Goal: Task Accomplishment & Management: Use online tool/utility

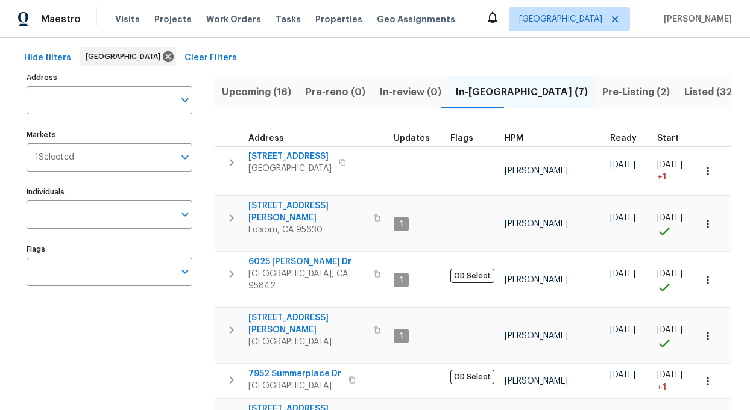
scroll to position [57, 0]
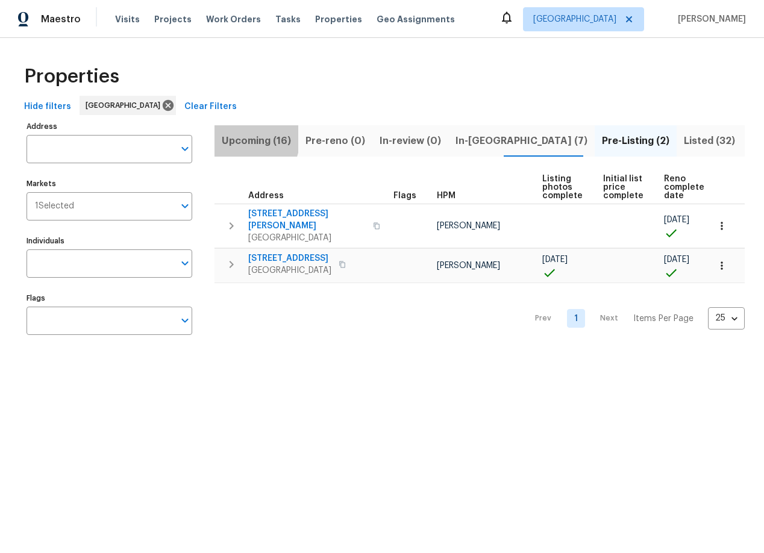
click at [240, 137] on span "Upcoming (16)" at bounding box center [256, 141] width 69 height 17
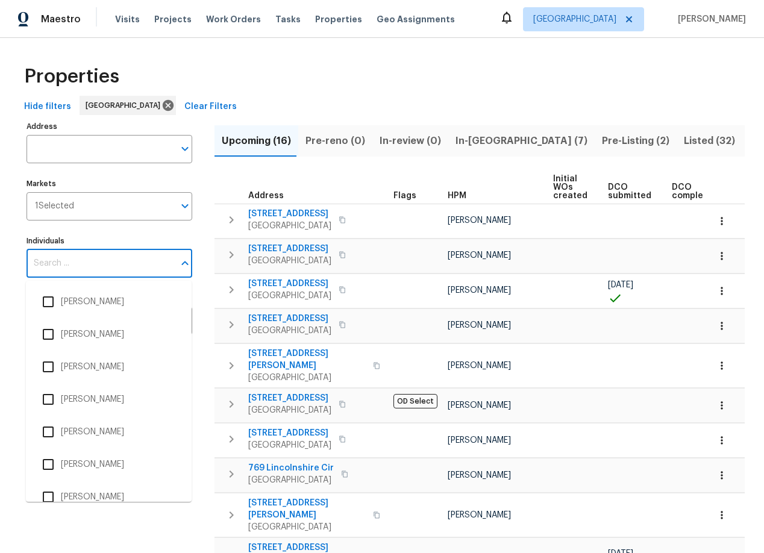
click at [99, 266] on input "Individuals" at bounding box center [101, 263] width 148 height 28
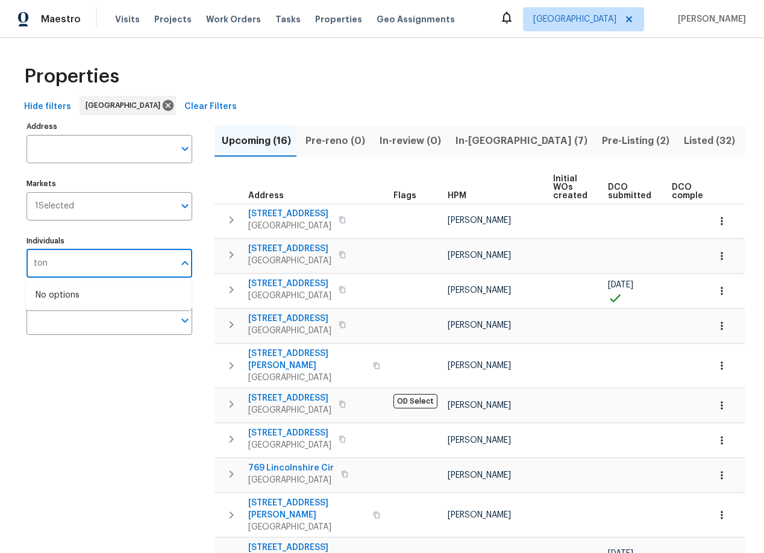
type input "toni"
click at [89, 304] on li "[PERSON_NAME]" at bounding box center [109, 301] width 146 height 25
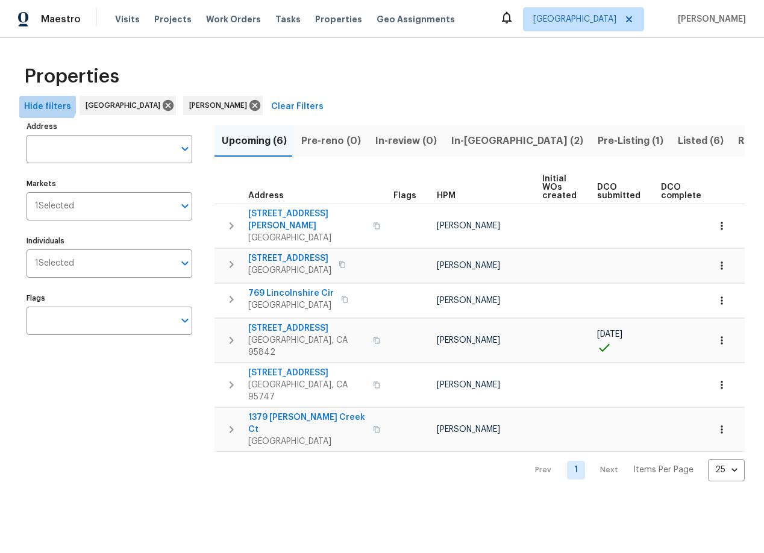
click at [41, 100] on span "Hide filters" at bounding box center [47, 106] width 47 height 15
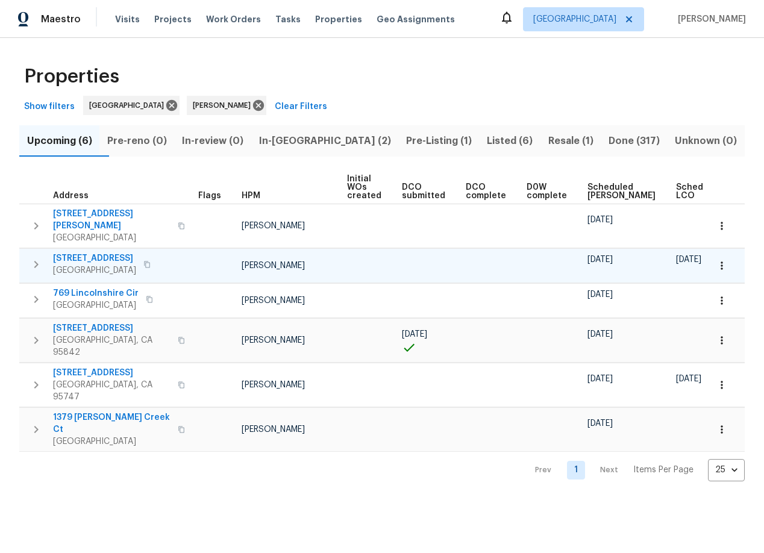
click at [89, 252] on span "192 Creekside Cir" at bounding box center [94, 258] width 83 height 12
click at [98, 252] on span "192 Creekside Cir" at bounding box center [94, 258] width 83 height 12
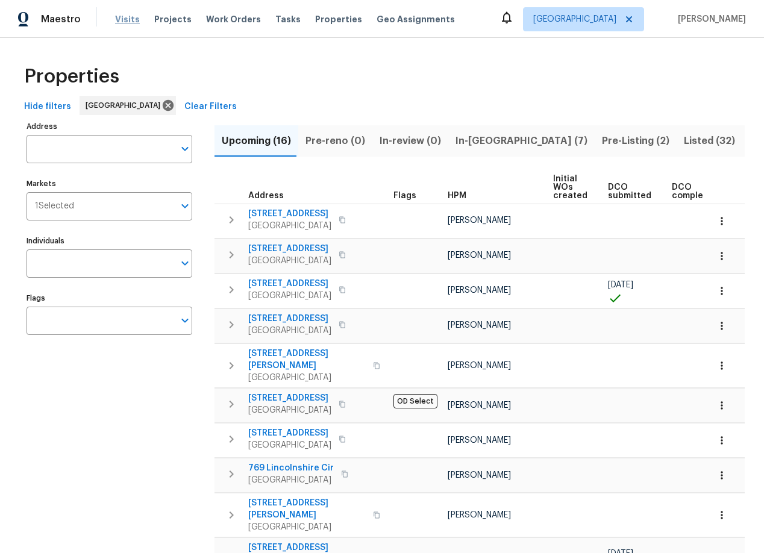
click at [124, 17] on span "Visits" at bounding box center [127, 19] width 25 height 12
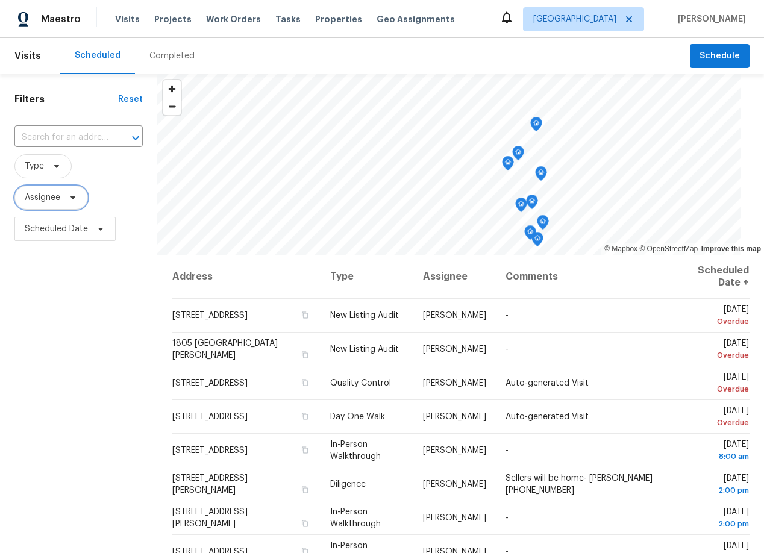
click at [76, 197] on icon at bounding box center [73, 198] width 10 height 10
click at [69, 240] on input "search" at bounding box center [84, 236] width 128 height 24
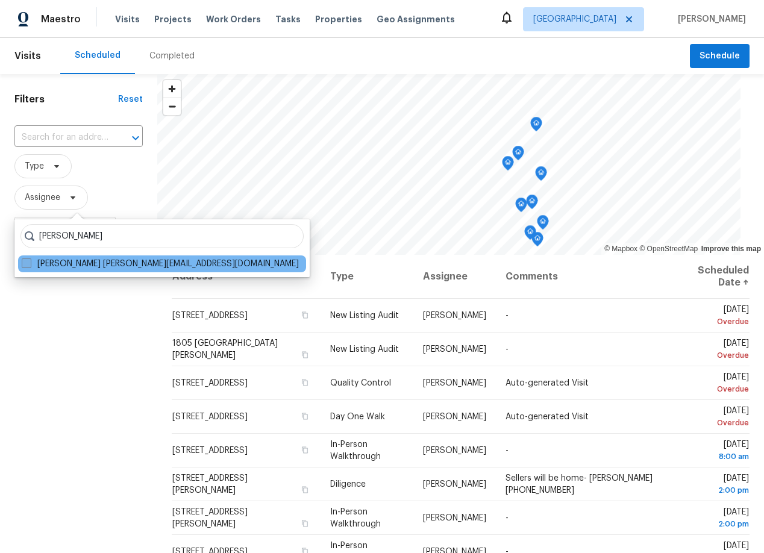
type input "Toni little"
click at [99, 266] on label "Toni Little toni.little@opendoor.com" at bounding box center [160, 264] width 277 height 12
click at [30, 266] on input "Toni Little toni.little@opendoor.com" at bounding box center [26, 262] width 8 height 8
checkbox input "true"
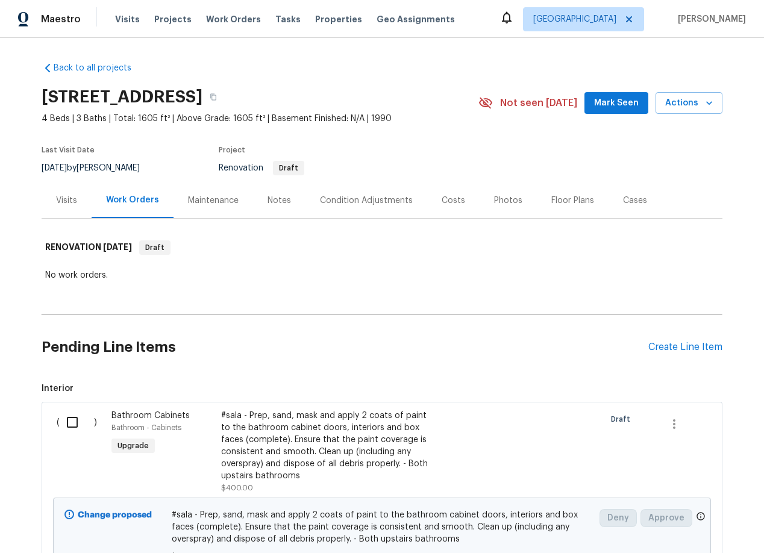
click at [275, 199] on div "Notes" at bounding box center [279, 201] width 23 height 12
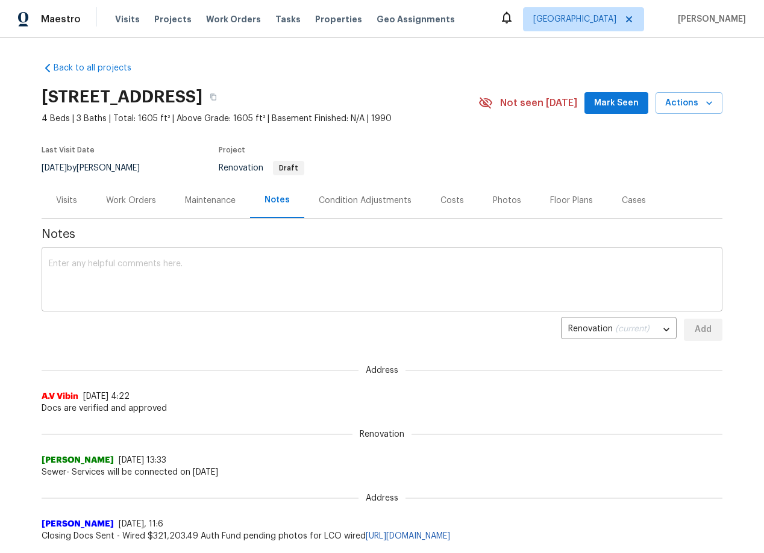
click at [93, 301] on textarea at bounding box center [382, 281] width 666 height 42
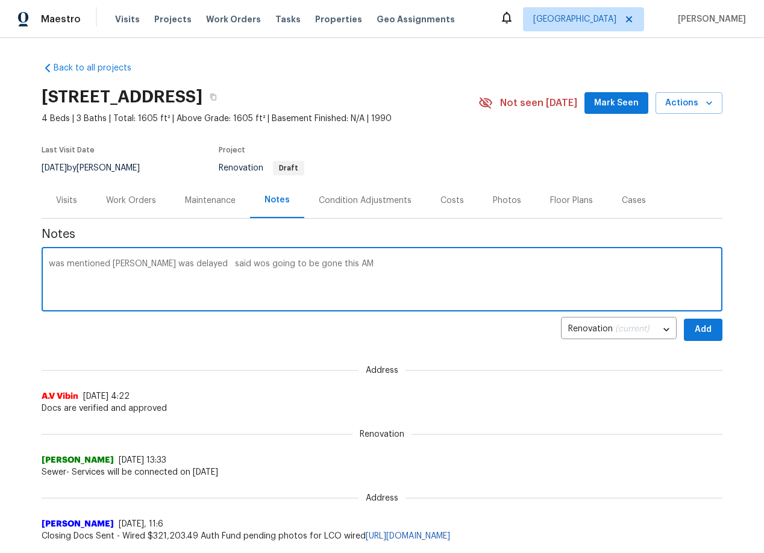
type textarea "was mentioned [PERSON_NAME] was delayed said wos going to be gone this AM"
click at [706, 337] on button "Add" at bounding box center [703, 330] width 39 height 22
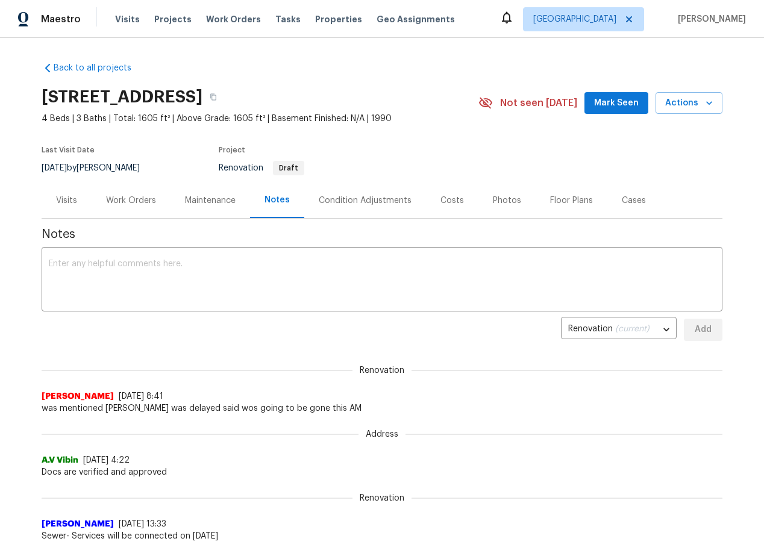
click at [451, 201] on div "Costs" at bounding box center [451, 201] width 23 height 12
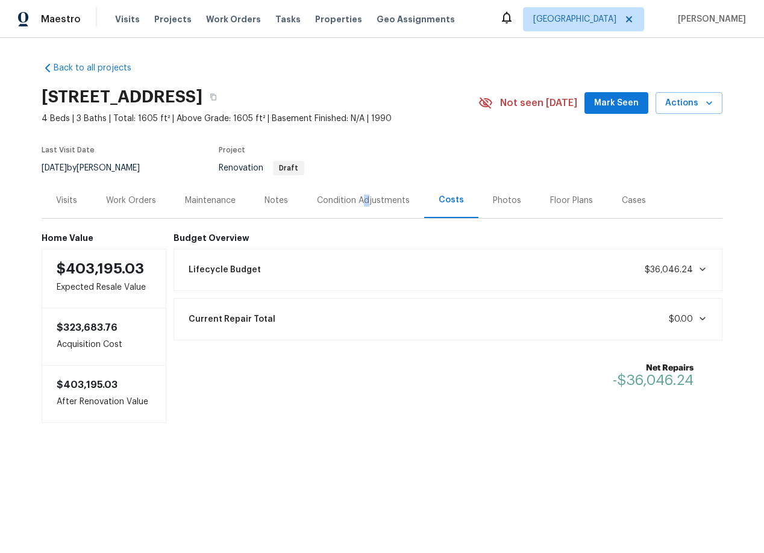
click at [365, 204] on div "Condition Adjustments" at bounding box center [363, 201] width 93 height 12
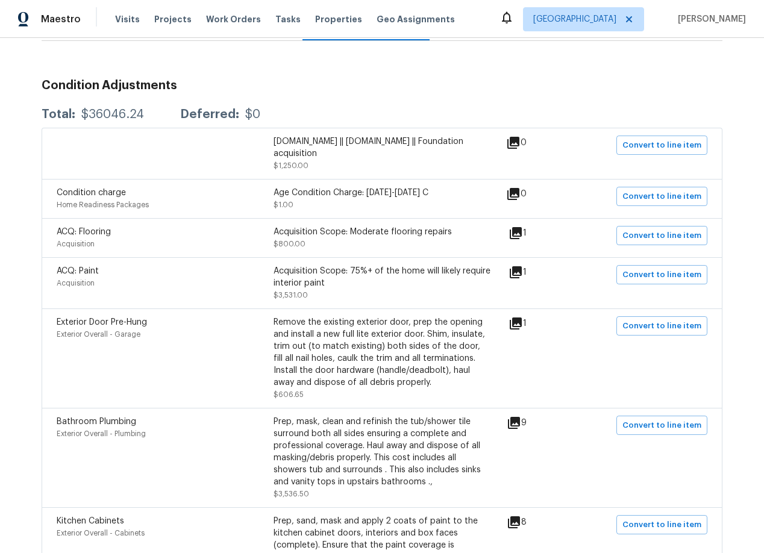
scroll to position [185, 0]
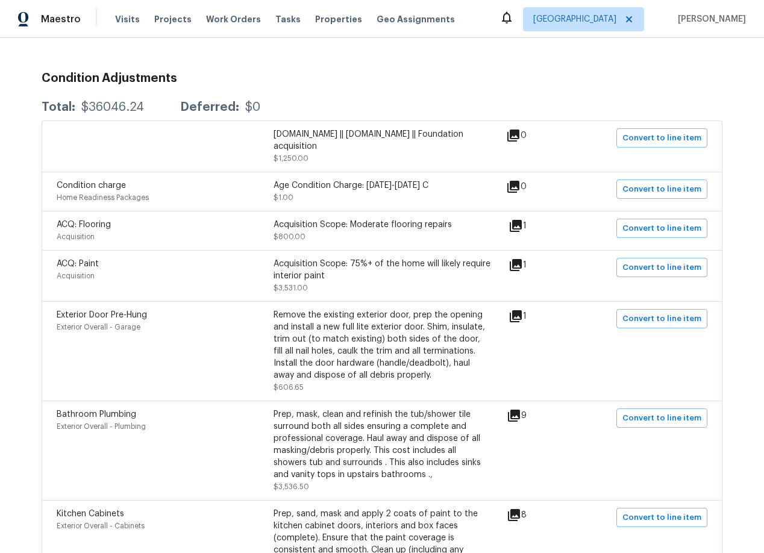
click at [523, 228] on icon at bounding box center [516, 226] width 14 height 14
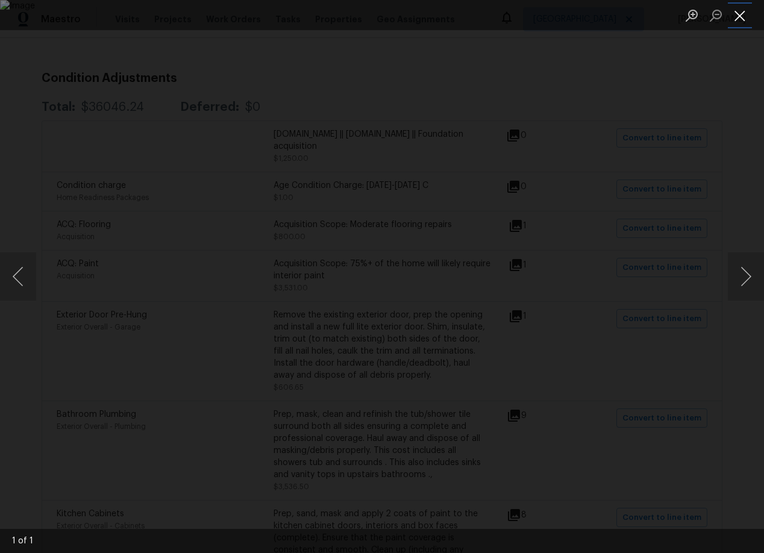
click at [737, 14] on button "Close lightbox" at bounding box center [740, 15] width 24 height 21
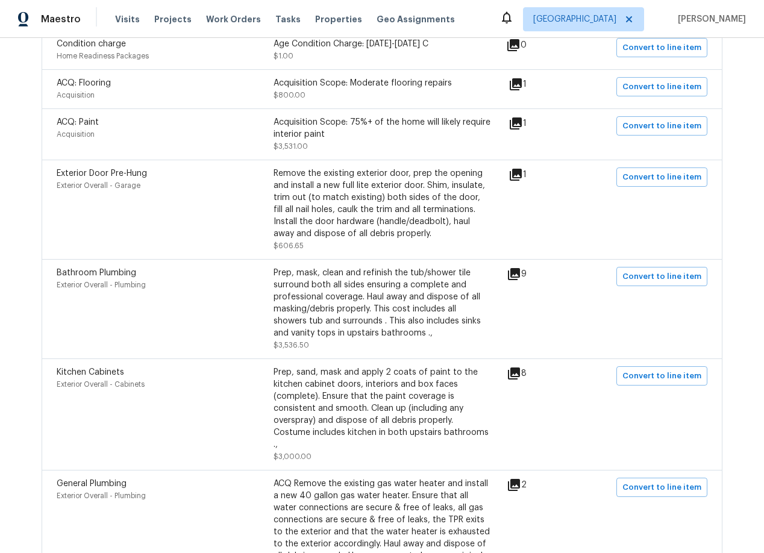
scroll to position [328, 0]
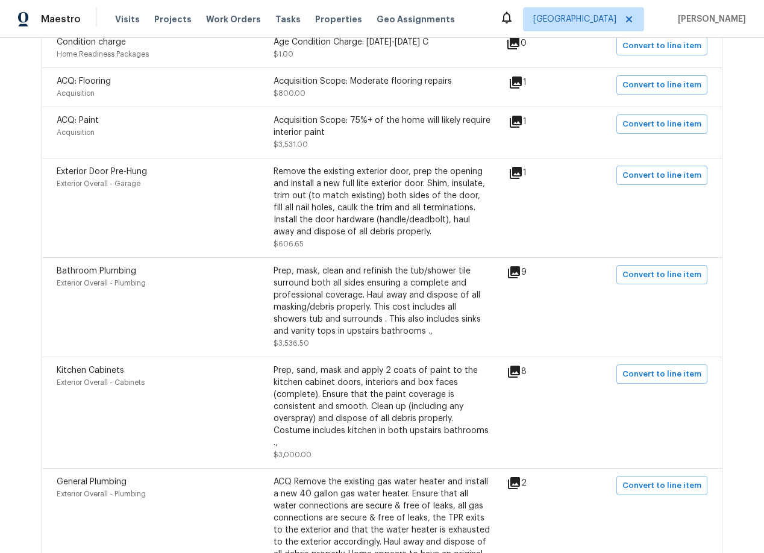
click at [522, 175] on icon at bounding box center [516, 173] width 14 height 14
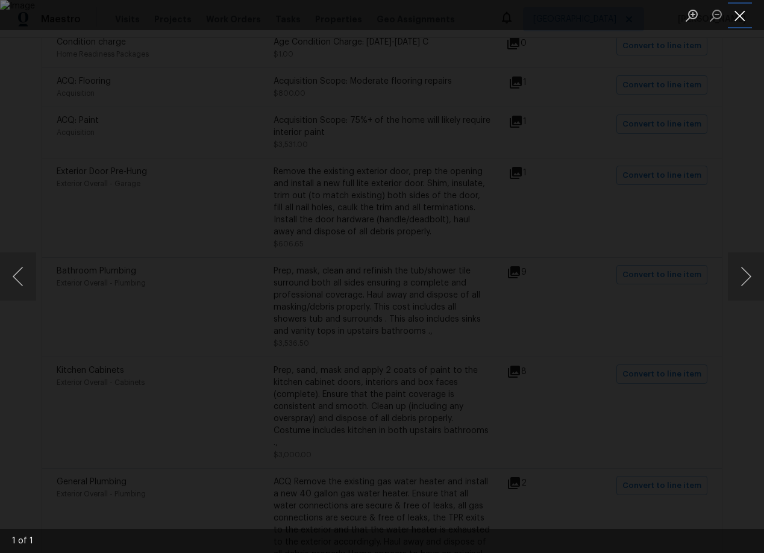
click at [739, 16] on button "Close lightbox" at bounding box center [740, 15] width 24 height 21
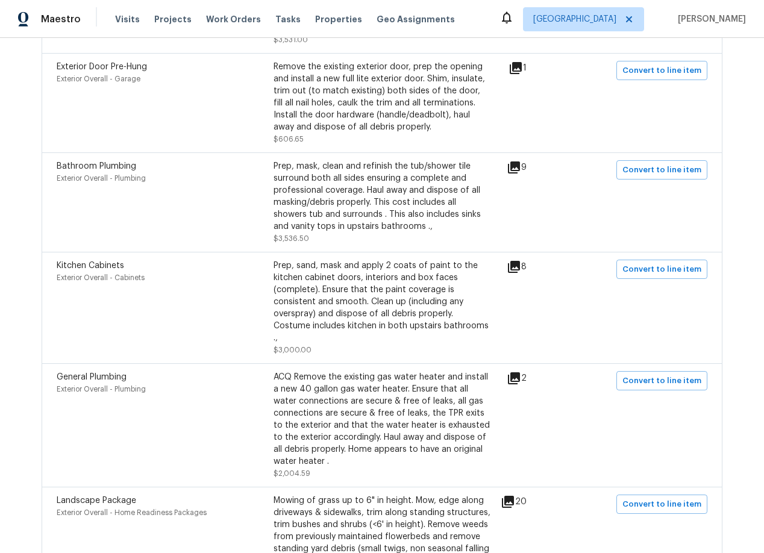
scroll to position [436, 0]
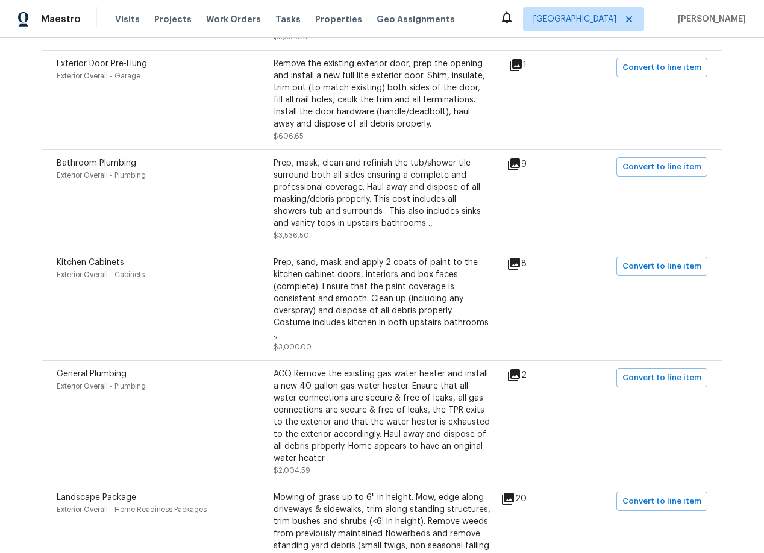
click at [520, 168] on icon at bounding box center [514, 164] width 12 height 12
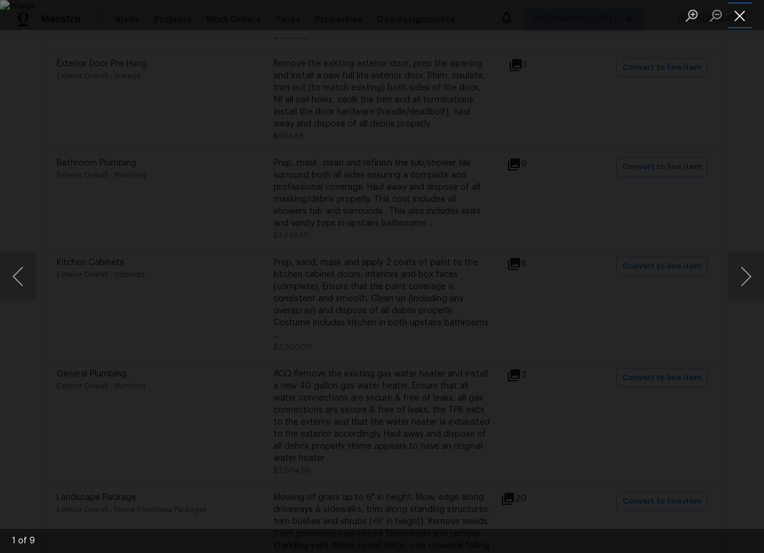
click at [738, 9] on button "Close lightbox" at bounding box center [740, 15] width 24 height 21
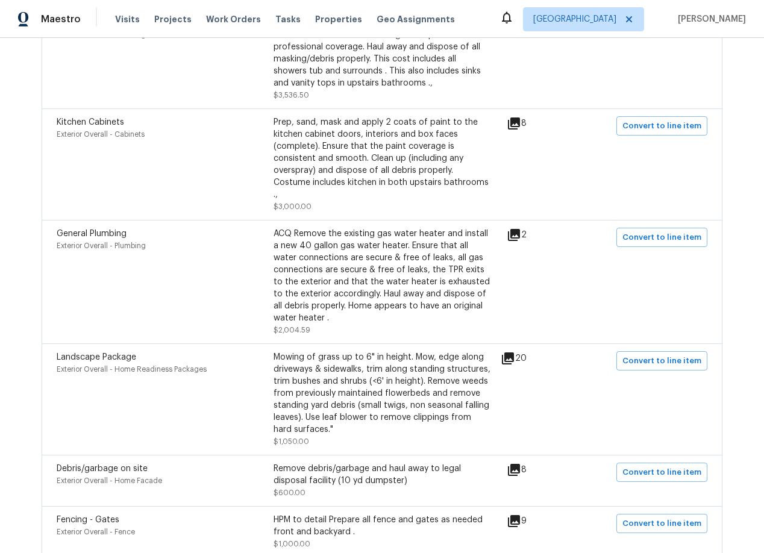
scroll to position [581, 0]
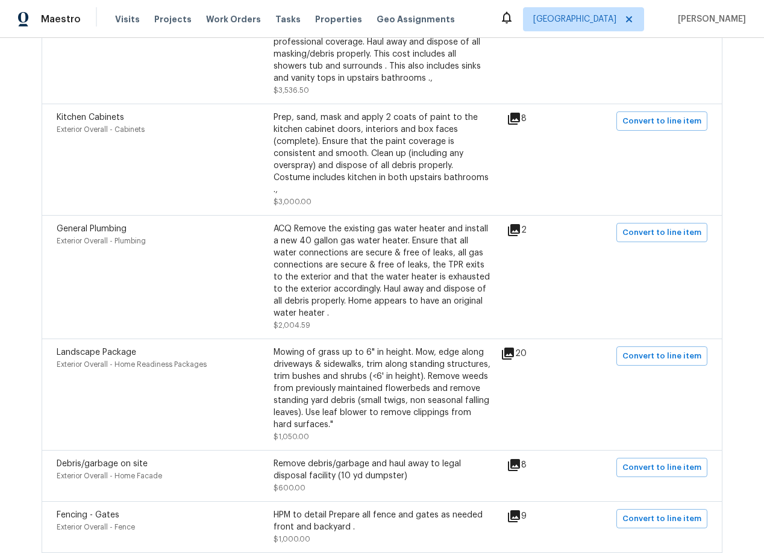
click at [521, 120] on icon at bounding box center [514, 118] width 14 height 14
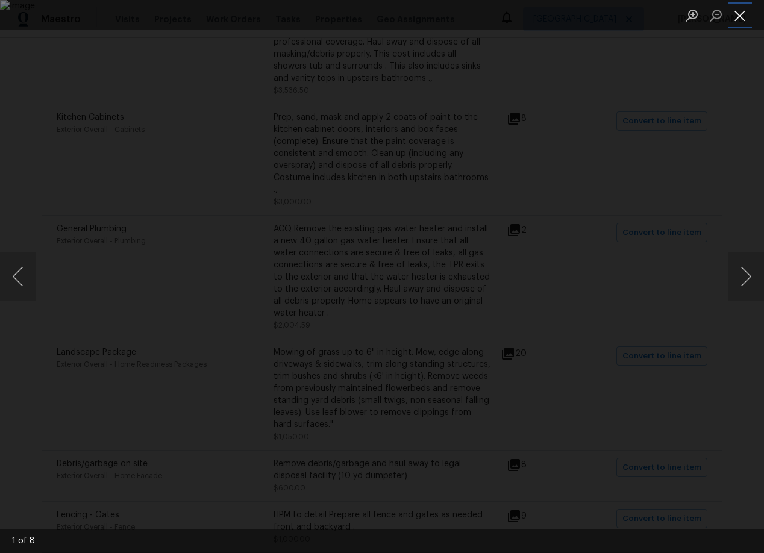
click at [741, 11] on button "Close lightbox" at bounding box center [740, 15] width 24 height 21
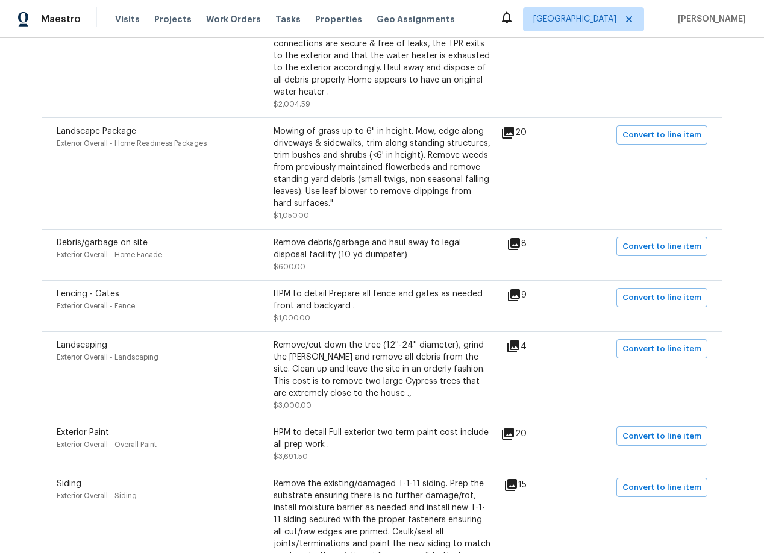
scroll to position [803, 0]
click at [515, 125] on icon at bounding box center [508, 132] width 14 height 14
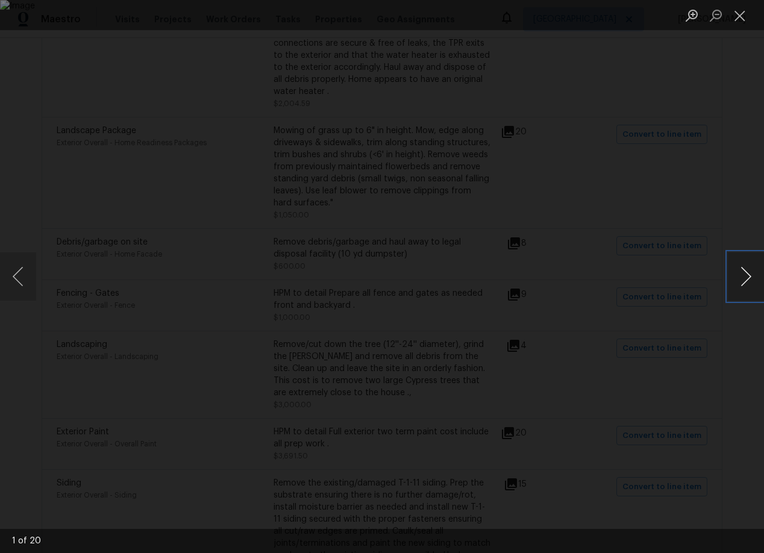
click at [747, 281] on button "Next image" at bounding box center [746, 276] width 36 height 48
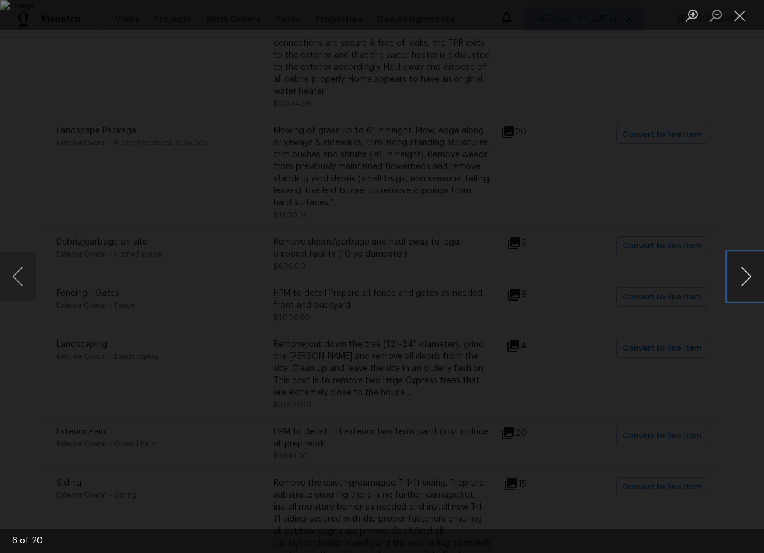
click at [747, 281] on button "Next image" at bounding box center [746, 276] width 36 height 48
click at [747, 282] on button "Next image" at bounding box center [746, 276] width 36 height 48
click at [747, 279] on button "Next image" at bounding box center [746, 276] width 36 height 48
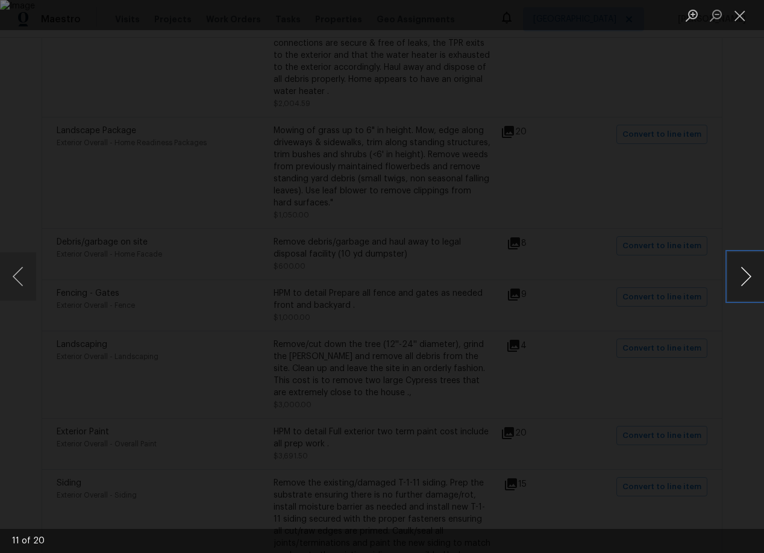
click at [747, 279] on button "Next image" at bounding box center [746, 276] width 36 height 48
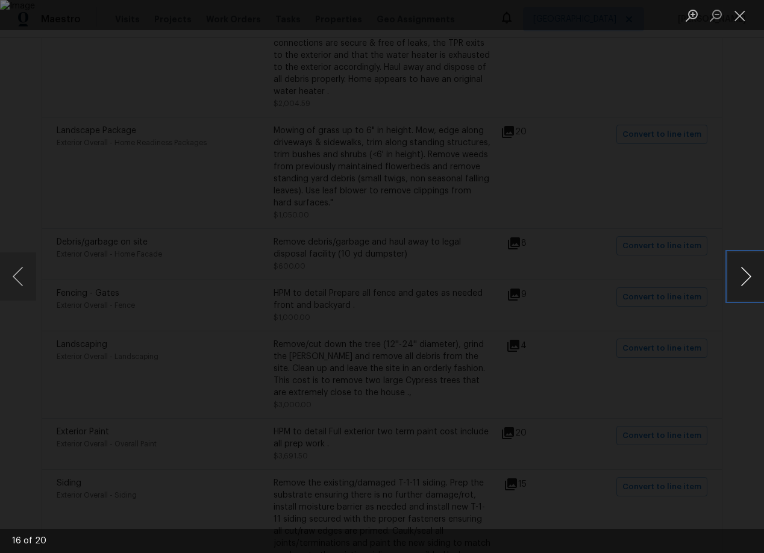
click at [747, 279] on button "Next image" at bounding box center [746, 276] width 36 height 48
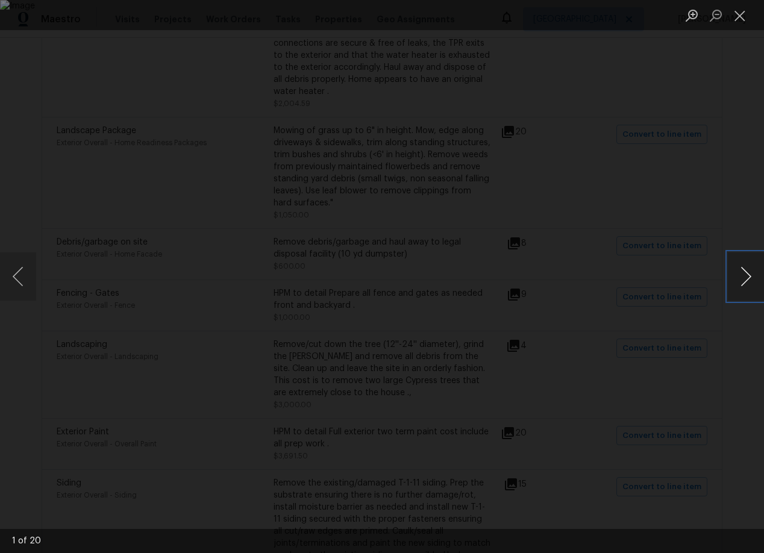
click at [747, 279] on button "Next image" at bounding box center [746, 276] width 36 height 48
click at [739, 14] on button "Close lightbox" at bounding box center [740, 15] width 24 height 21
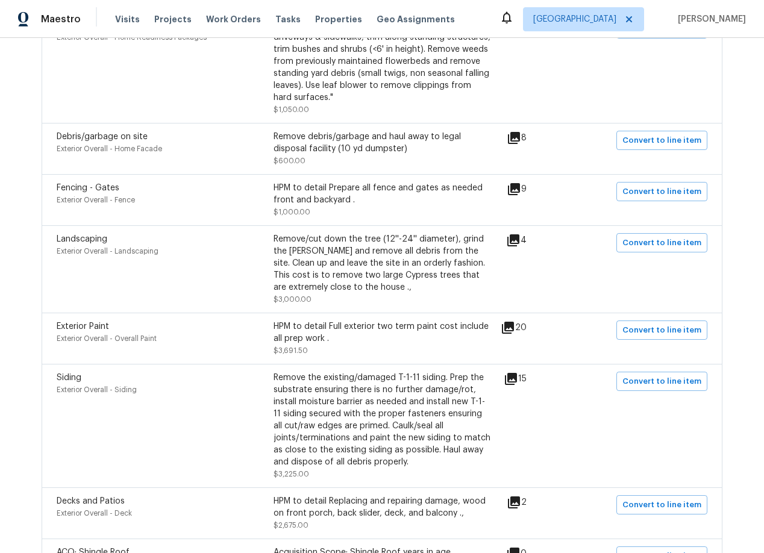
scroll to position [910, 0]
click at [519, 132] on icon at bounding box center [514, 137] width 14 height 14
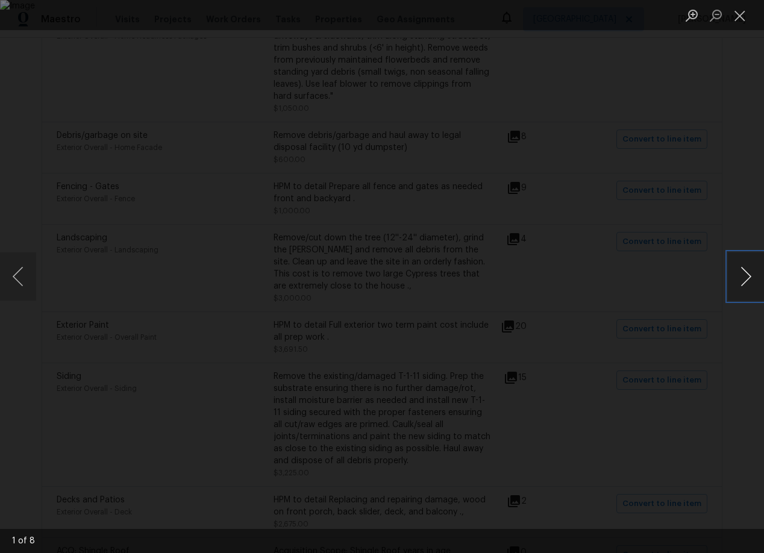
click at [747, 275] on button "Next image" at bounding box center [746, 276] width 36 height 48
click at [747, 277] on button "Next image" at bounding box center [746, 276] width 36 height 48
click at [747, 278] on button "Next image" at bounding box center [746, 276] width 36 height 48
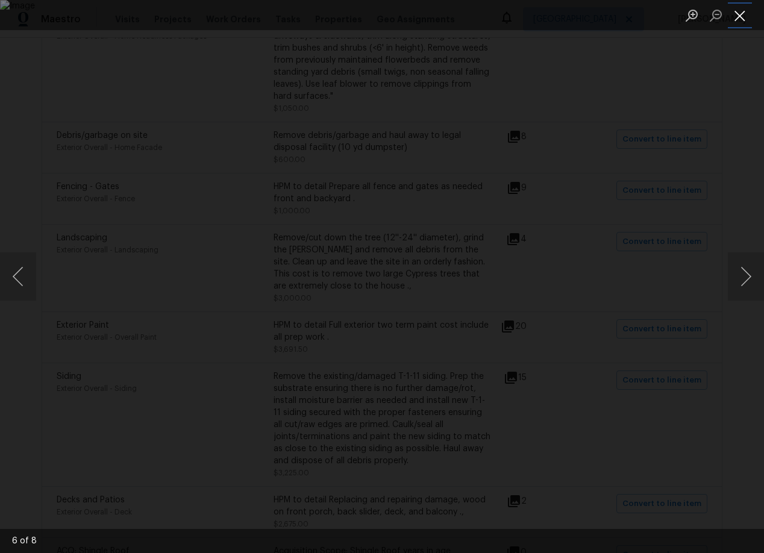
click at [741, 17] on button "Close lightbox" at bounding box center [740, 15] width 24 height 21
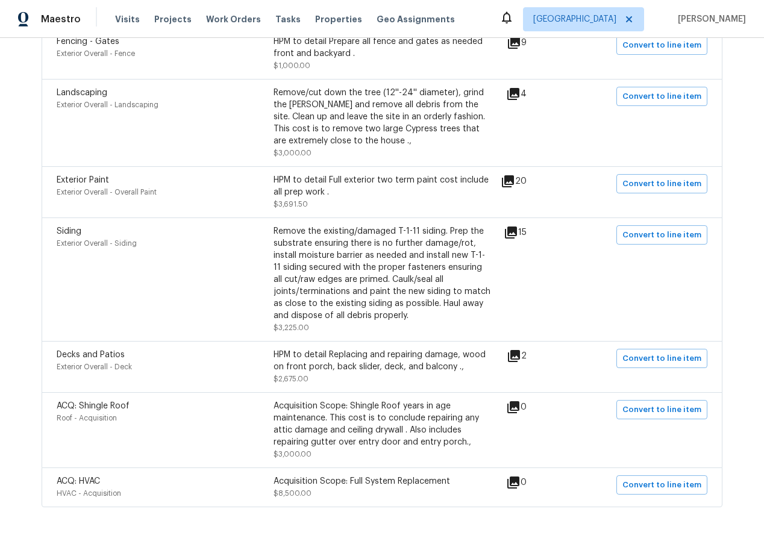
scroll to position [1056, 0]
click at [514, 175] on icon at bounding box center [508, 181] width 12 height 12
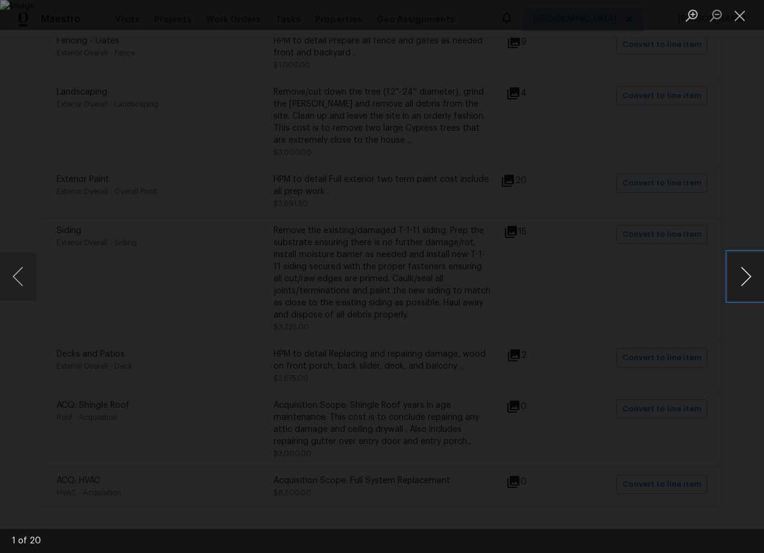
click at [747, 280] on button "Next image" at bounding box center [746, 276] width 36 height 48
click at [748, 280] on button "Next image" at bounding box center [746, 276] width 36 height 48
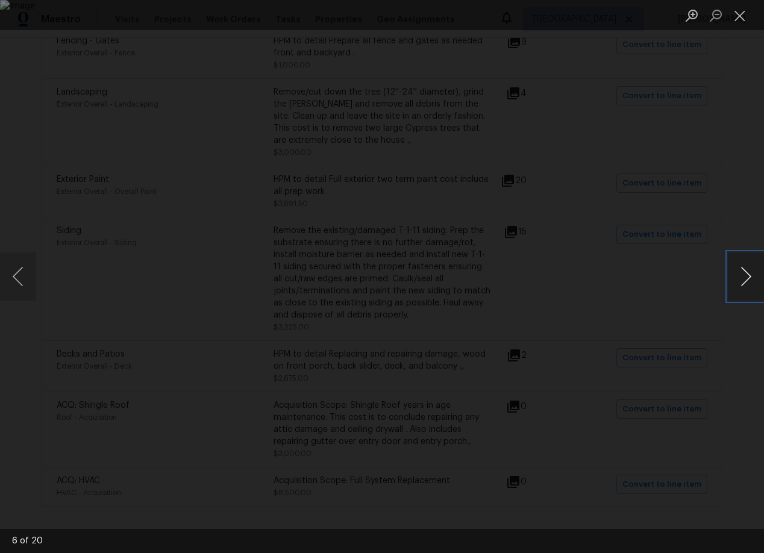
click at [748, 281] on button "Next image" at bounding box center [746, 276] width 36 height 48
click at [749, 281] on button "Next image" at bounding box center [746, 276] width 36 height 48
click at [750, 281] on button "Next image" at bounding box center [746, 276] width 36 height 48
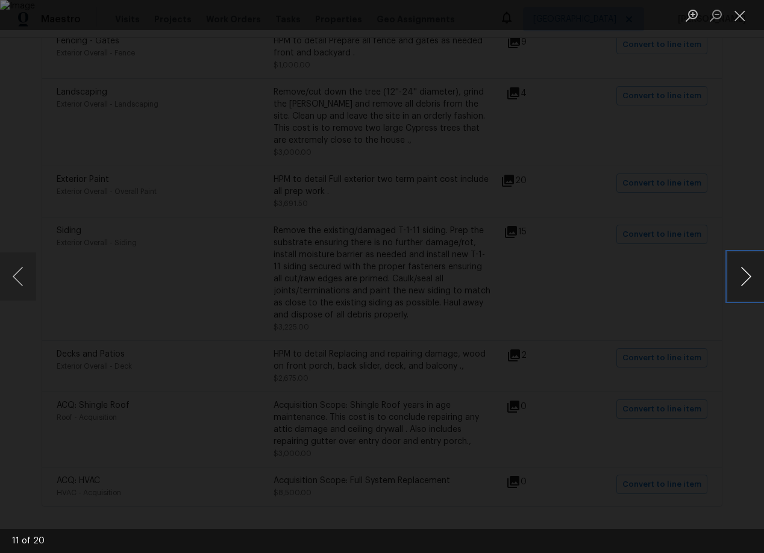
click at [750, 281] on button "Next image" at bounding box center [746, 276] width 36 height 48
click at [751, 283] on button "Next image" at bounding box center [746, 276] width 36 height 48
click at [751, 284] on button "Next image" at bounding box center [746, 276] width 36 height 48
click at [752, 284] on button "Next image" at bounding box center [746, 276] width 36 height 48
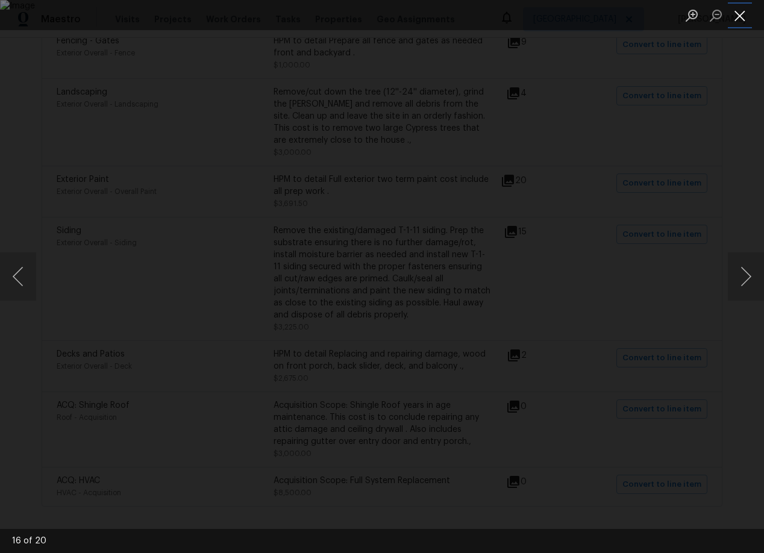
click at [739, 8] on button "Close lightbox" at bounding box center [740, 15] width 24 height 21
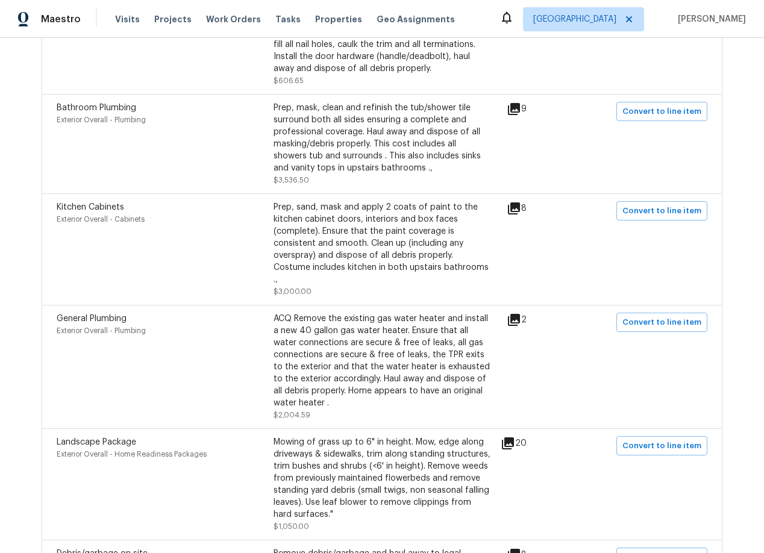
scroll to position [0, 0]
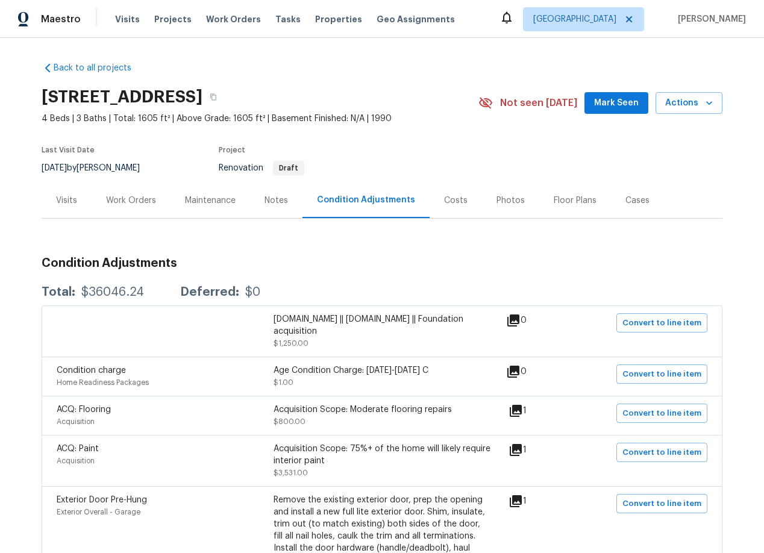
click at [128, 200] on div "Work Orders" at bounding box center [131, 201] width 50 height 12
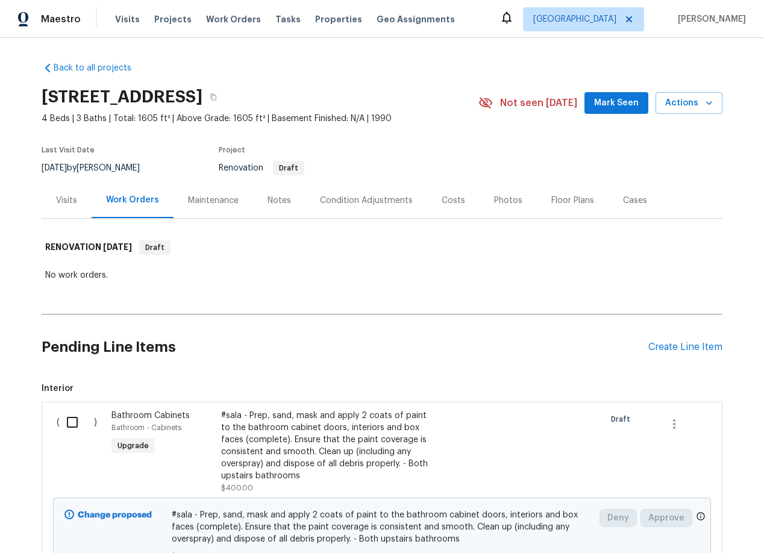
click at [60, 202] on div "Visits" at bounding box center [66, 201] width 21 height 12
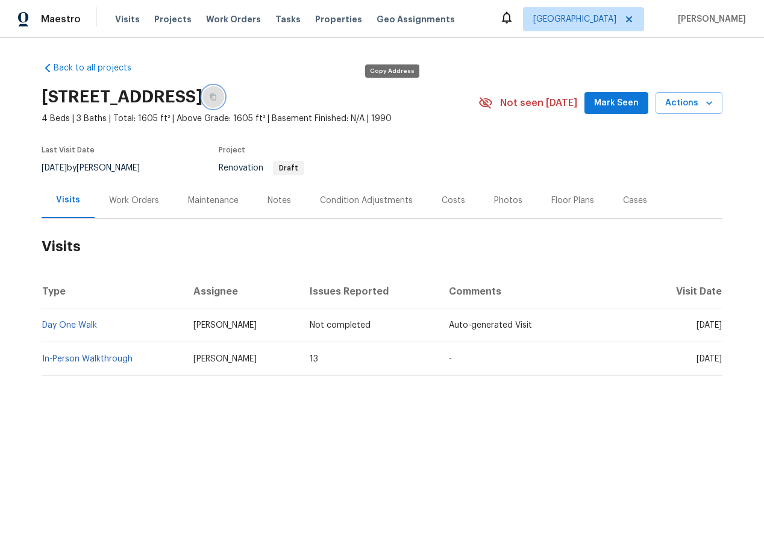
click at [217, 98] on icon "button" at bounding box center [213, 96] width 7 height 7
click at [280, 200] on div "Notes" at bounding box center [279, 201] width 23 height 12
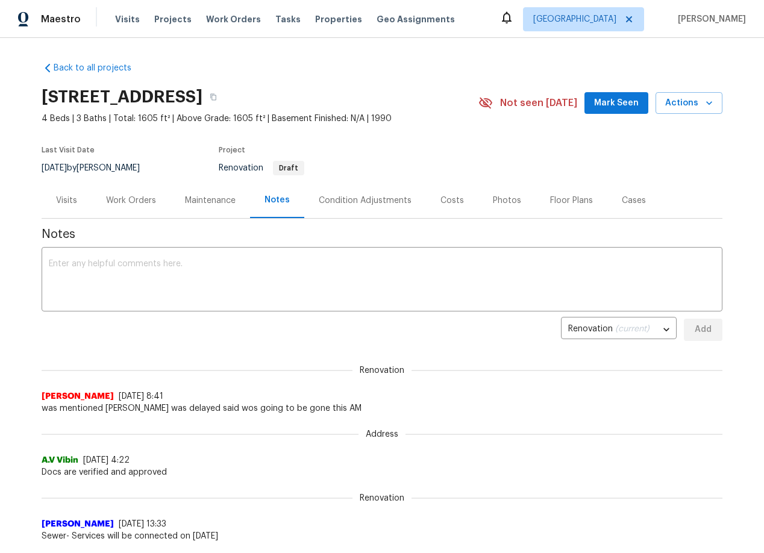
click at [452, 202] on div "Costs" at bounding box center [451, 201] width 23 height 12
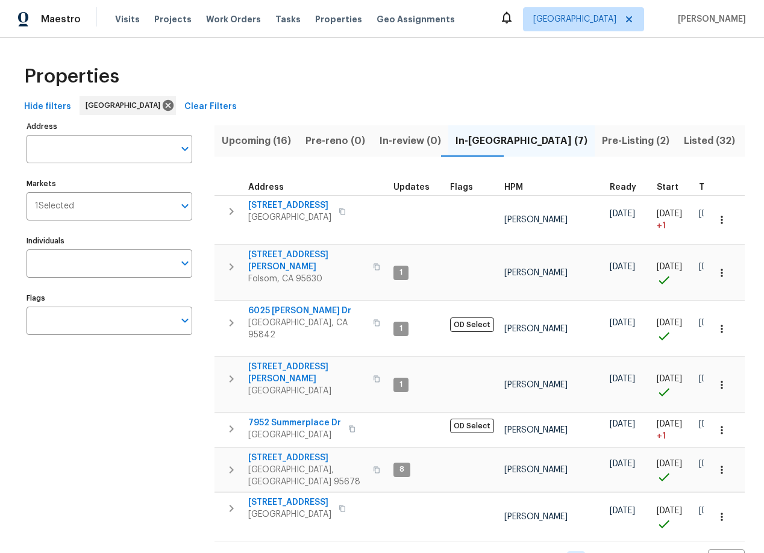
click at [684, 140] on span "Listed (32)" at bounding box center [709, 141] width 51 height 17
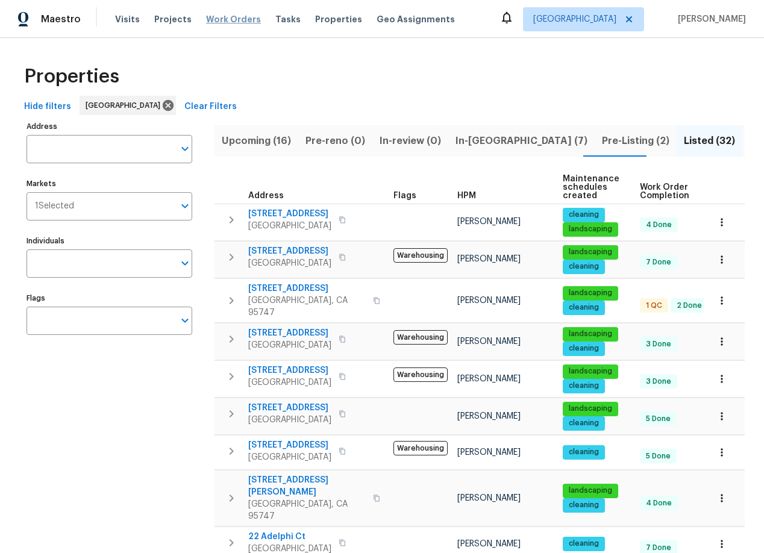
click at [230, 16] on span "Work Orders" at bounding box center [233, 19] width 55 height 12
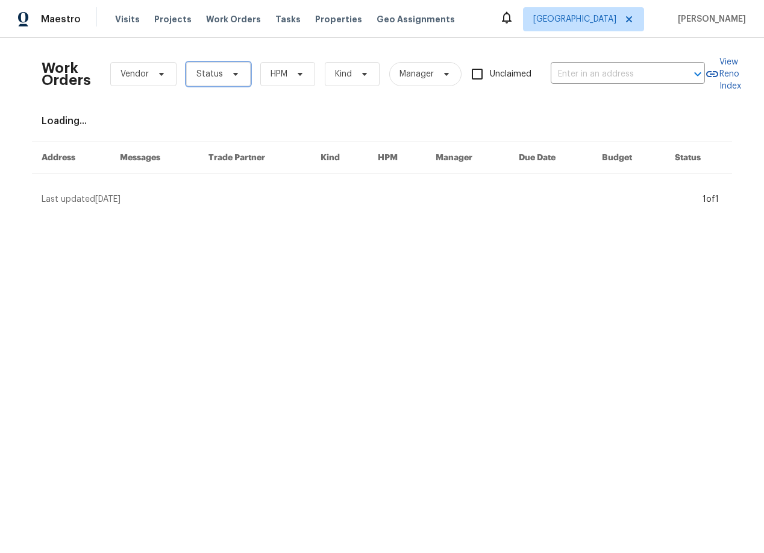
click at [227, 71] on span at bounding box center [233, 74] width 13 height 10
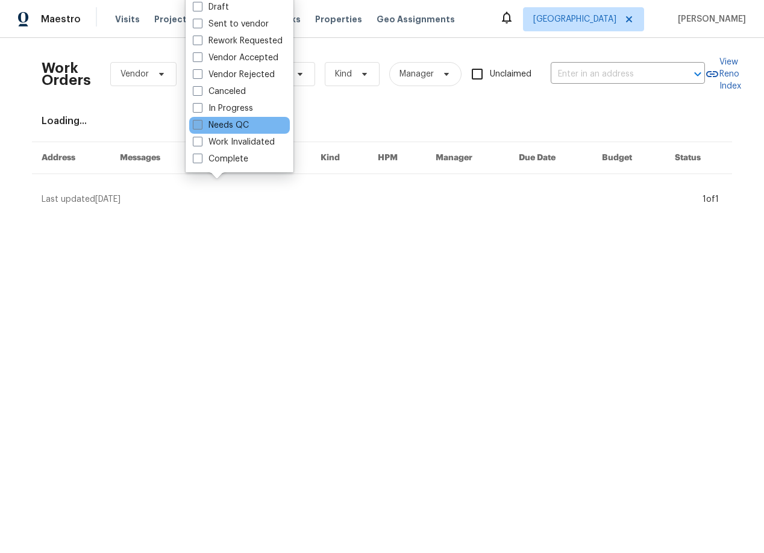
click at [230, 125] on label "Needs QC" at bounding box center [221, 125] width 56 height 12
click at [201, 125] on input "Needs QC" at bounding box center [197, 123] width 8 height 8
checkbox input "true"
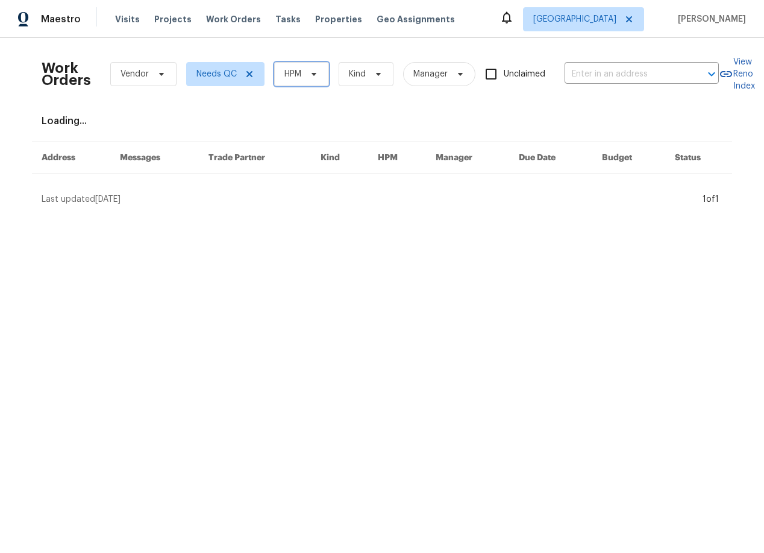
click at [299, 78] on span "HPM" at bounding box center [292, 74] width 17 height 12
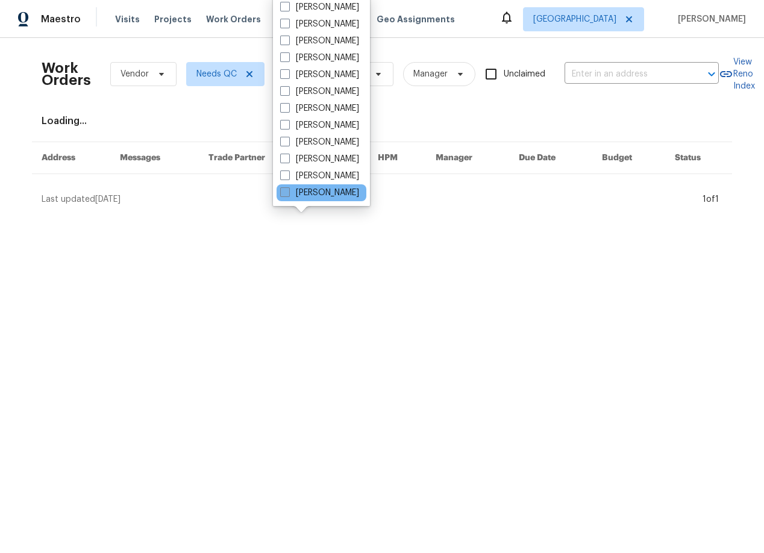
click at [320, 194] on label "[PERSON_NAME]" at bounding box center [319, 193] width 79 height 12
click at [288, 194] on input "[PERSON_NAME]" at bounding box center [284, 191] width 8 height 8
checkbox input "true"
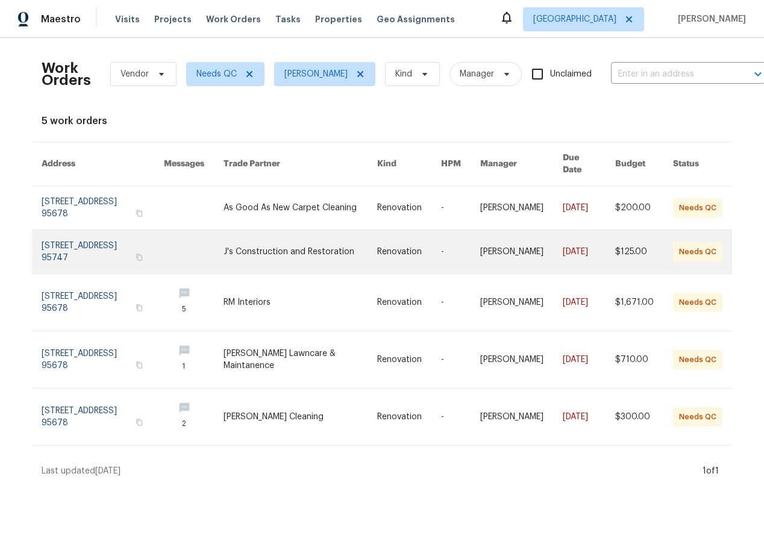
click at [299, 237] on link at bounding box center [301, 251] width 154 height 43
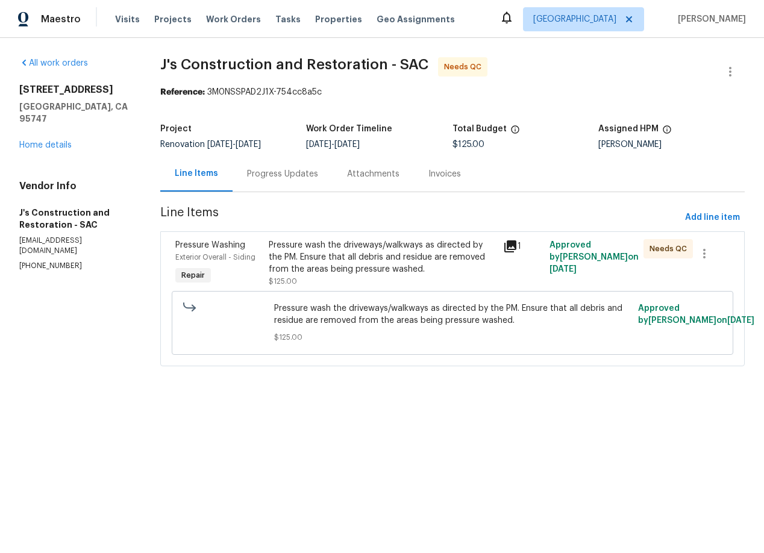
click at [514, 247] on icon at bounding box center [510, 246] width 14 height 14
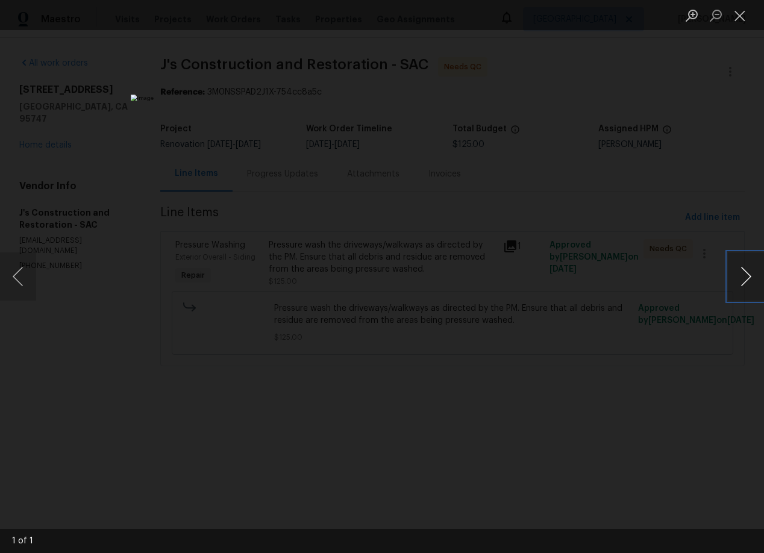
click at [748, 281] on button "Next image" at bounding box center [746, 276] width 36 height 48
click at [745, 279] on button "Next image" at bounding box center [746, 276] width 36 height 48
click at [738, 17] on button "Close lightbox" at bounding box center [740, 15] width 24 height 21
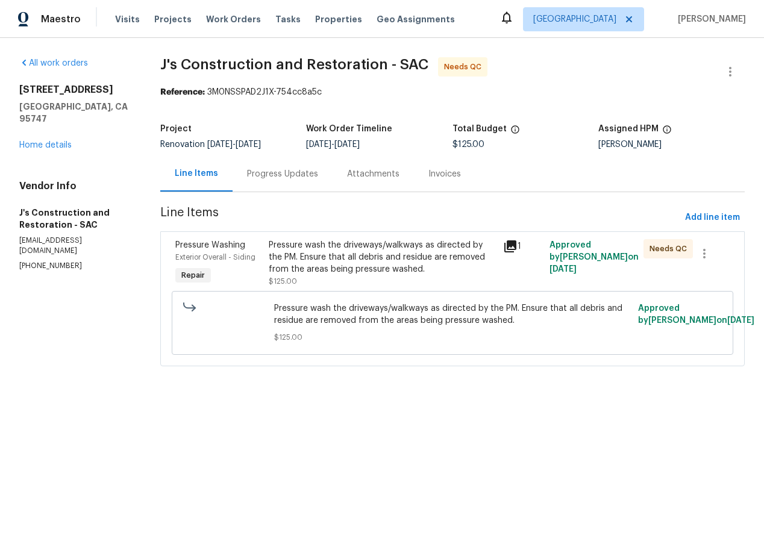
click at [351, 251] on div "Pressure wash the driveways/walkways as directed by the PM. Ensure that all deb…" at bounding box center [382, 257] width 227 height 36
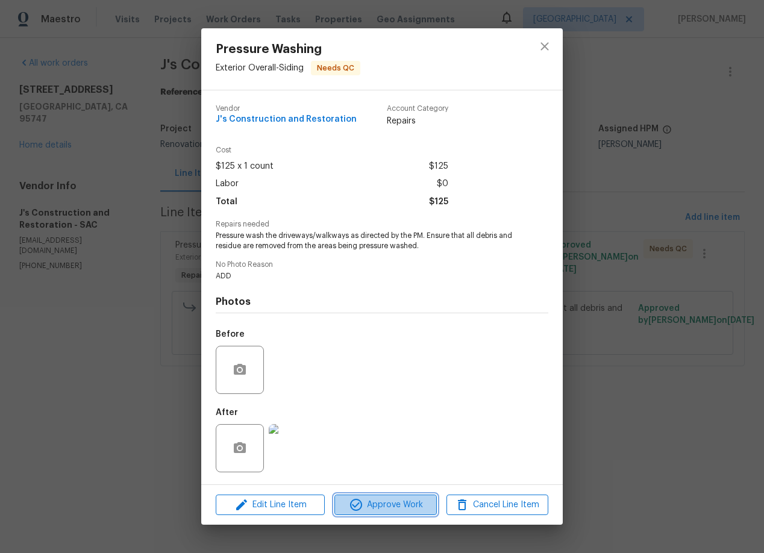
click at [404, 498] on span "Approve Work" at bounding box center [385, 505] width 95 height 15
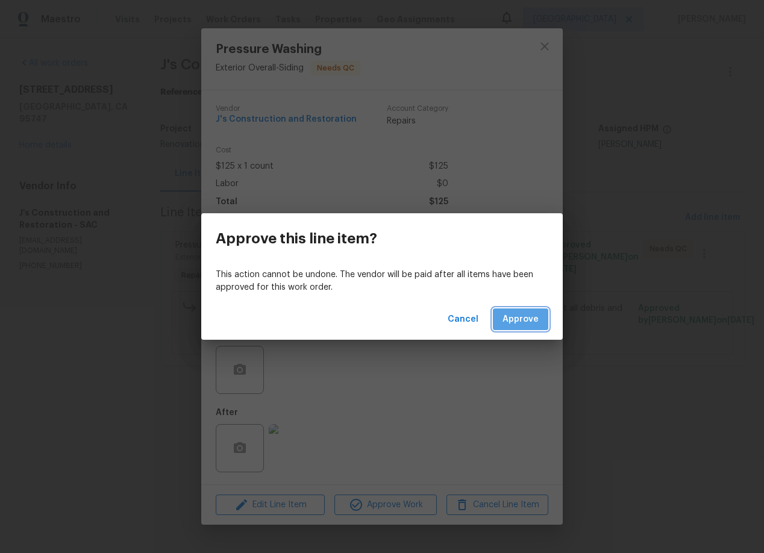
click at [530, 318] on span "Approve" at bounding box center [521, 319] width 36 height 15
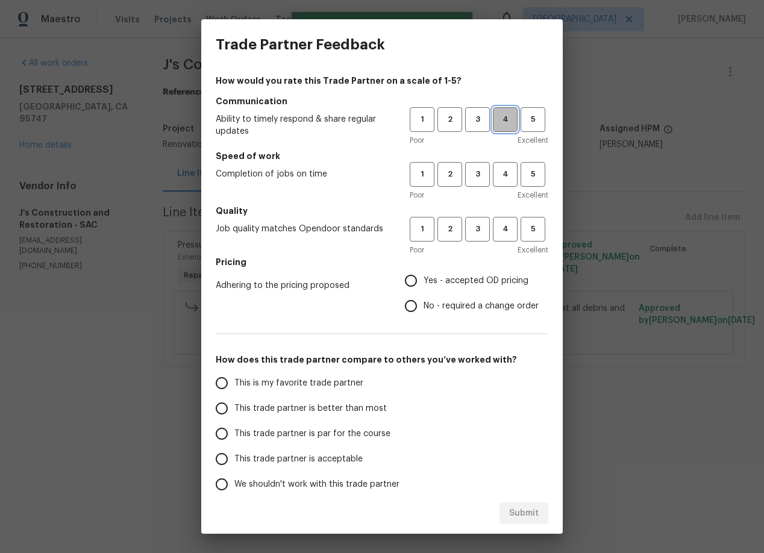
click at [501, 122] on span "4" at bounding box center [505, 120] width 22 height 14
click at [502, 182] on button "4" at bounding box center [505, 174] width 25 height 25
click at [504, 228] on span "4" at bounding box center [505, 229] width 22 height 14
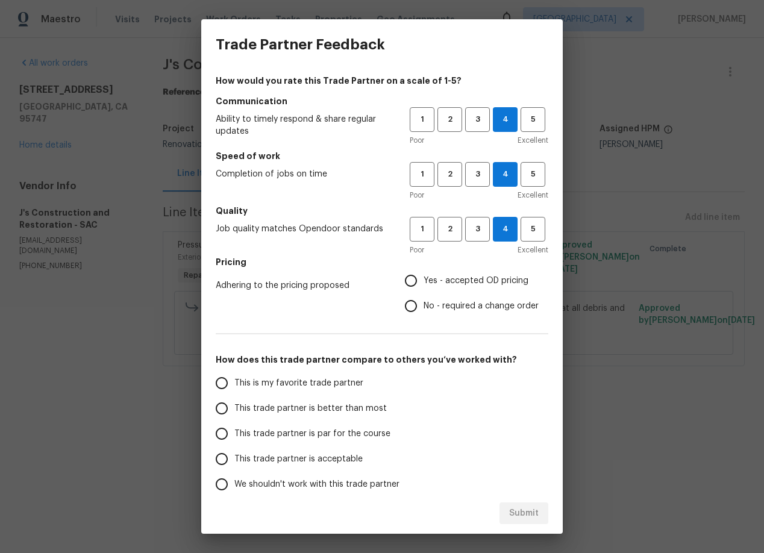
click at [412, 281] on input "Yes - accepted OD pricing" at bounding box center [410, 280] width 25 height 25
radio input "true"
click at [224, 403] on input "This trade partner is better than most" at bounding box center [221, 408] width 25 height 25
click at [530, 520] on span "Submit" at bounding box center [524, 513] width 30 height 15
radio input "true"
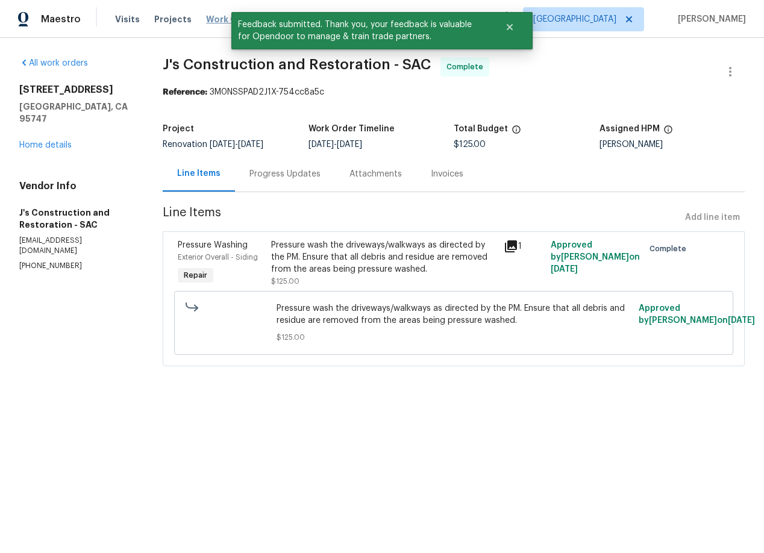
click at [222, 19] on span "Work Orders" at bounding box center [233, 19] width 55 height 12
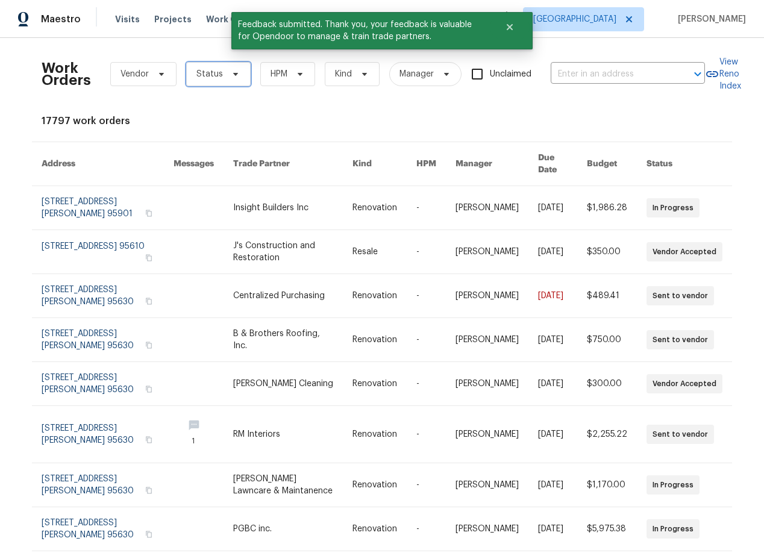
click at [227, 76] on span at bounding box center [233, 74] width 13 height 10
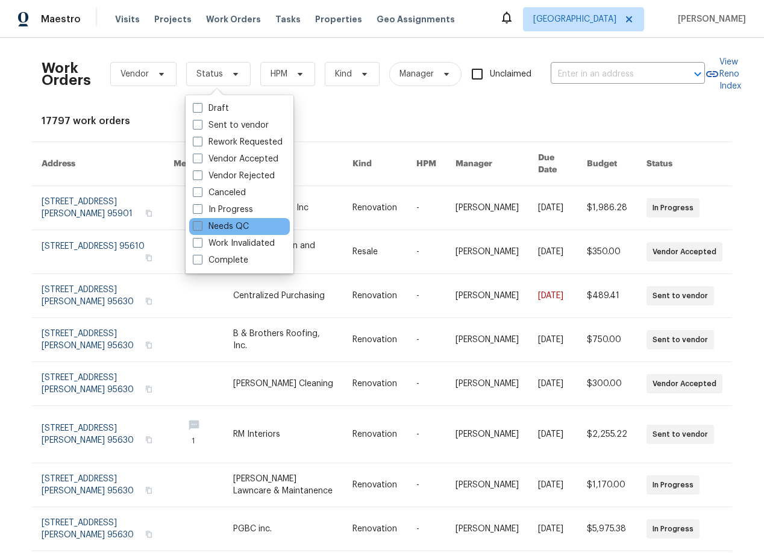
click at [239, 225] on label "Needs QC" at bounding box center [221, 227] width 56 height 12
click at [201, 225] on input "Needs QC" at bounding box center [197, 225] width 8 height 8
checkbox input "true"
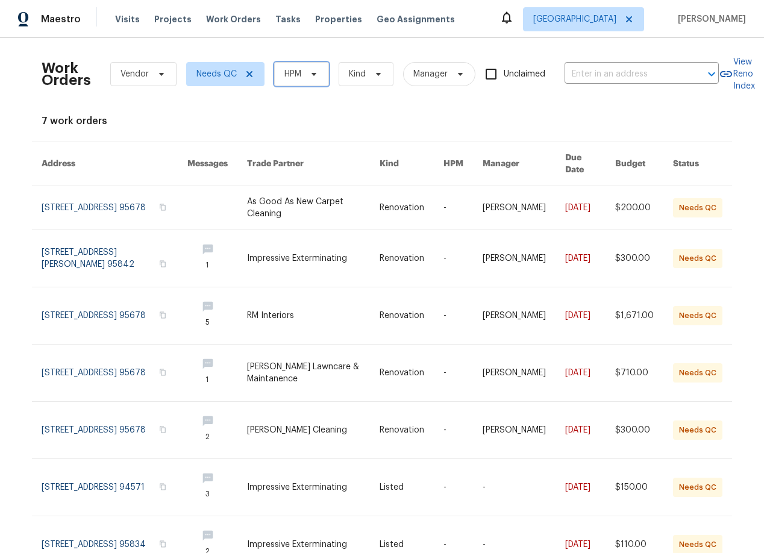
click at [310, 77] on icon at bounding box center [314, 74] width 10 height 10
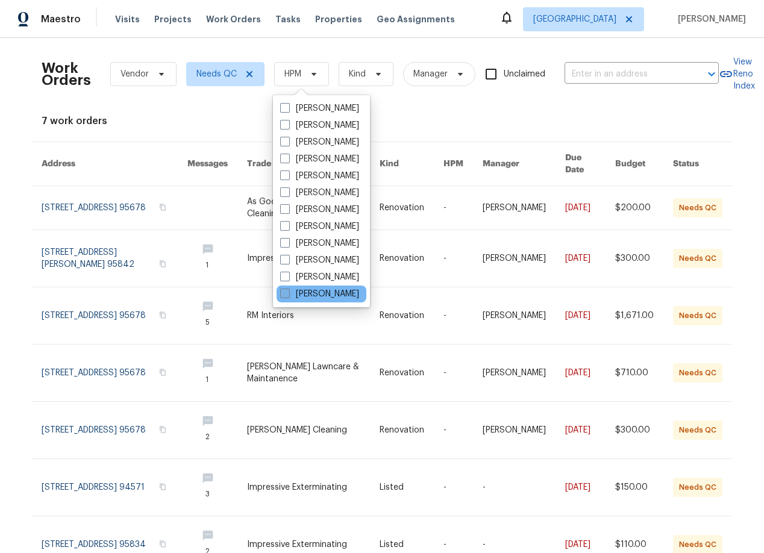
click at [318, 293] on label "[PERSON_NAME]" at bounding box center [319, 294] width 79 height 12
click at [288, 293] on input "[PERSON_NAME]" at bounding box center [284, 292] width 8 height 8
checkbox input "true"
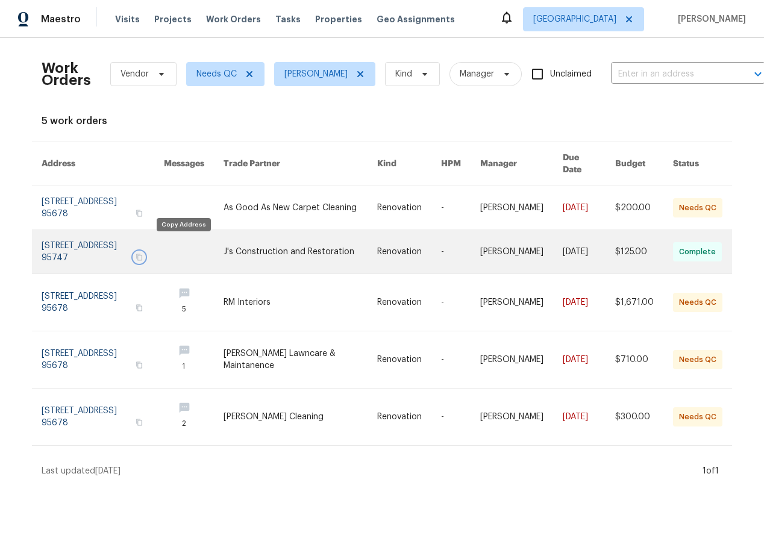
click at [142, 254] on icon "button" at bounding box center [139, 257] width 6 height 7
click at [143, 254] on icon "button" at bounding box center [139, 257] width 7 height 7
click at [86, 234] on link at bounding box center [103, 251] width 122 height 43
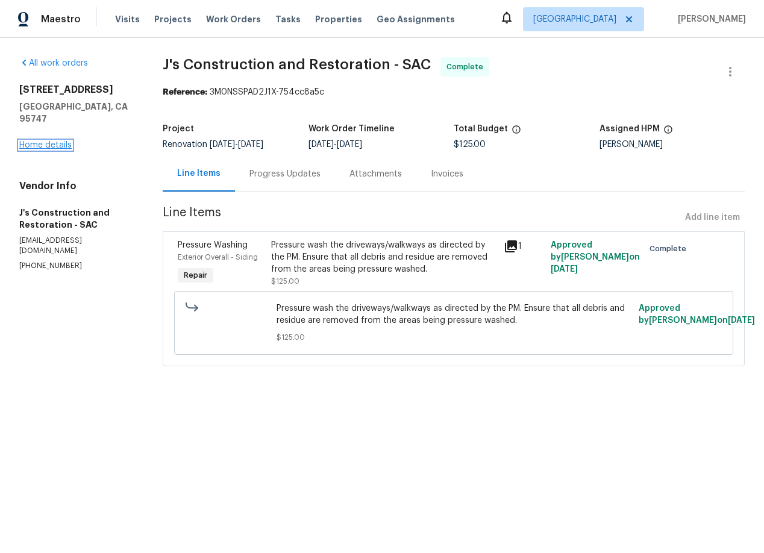
click at [43, 141] on link "Home details" at bounding box center [45, 145] width 52 height 8
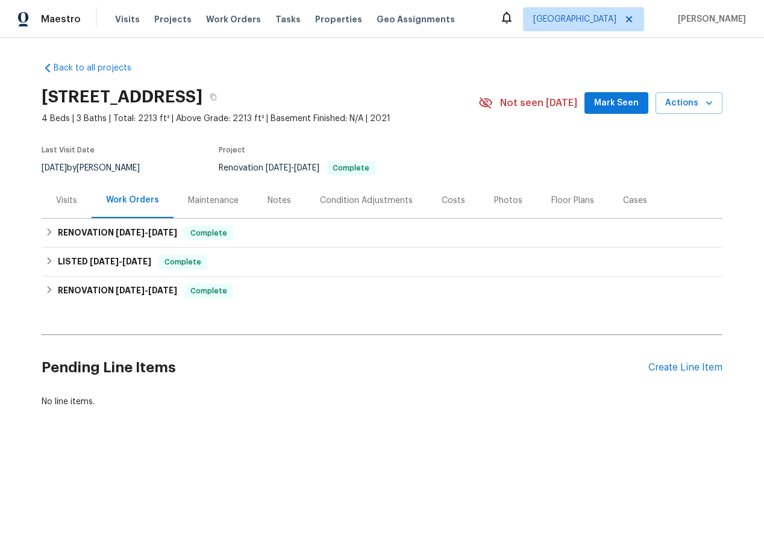
click at [209, 199] on div "Maintenance" at bounding box center [213, 201] width 51 height 12
